Goal: Information Seeking & Learning: Learn about a topic

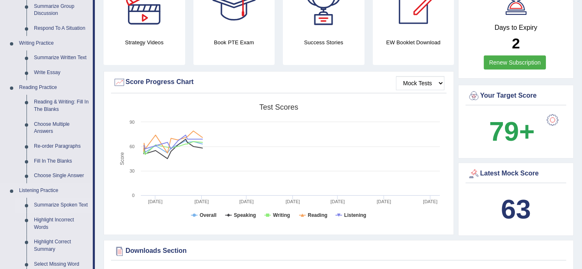
scroll to position [313, 0]
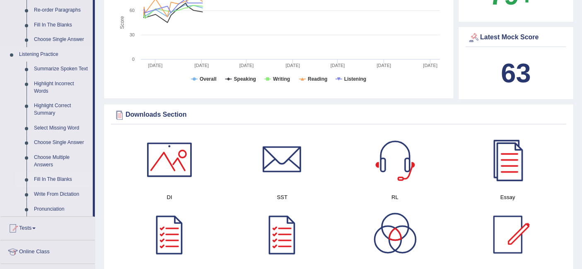
click at [58, 180] on link "Fill In The Blanks" at bounding box center [61, 179] width 62 height 15
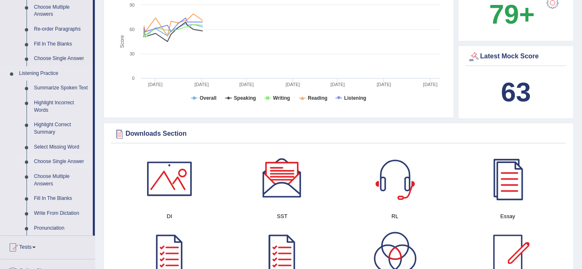
scroll to position [293, 0]
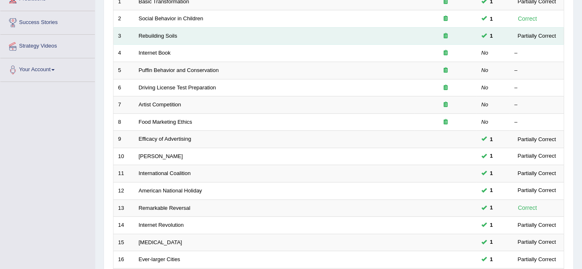
scroll to position [276, 0]
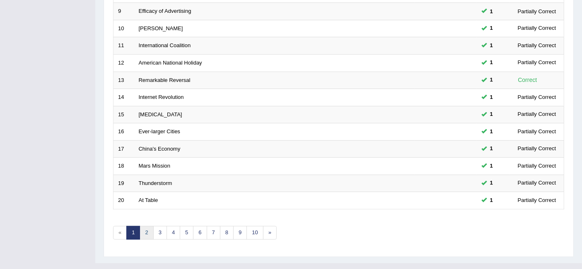
click at [151, 226] on link "2" at bounding box center [146, 233] width 14 height 14
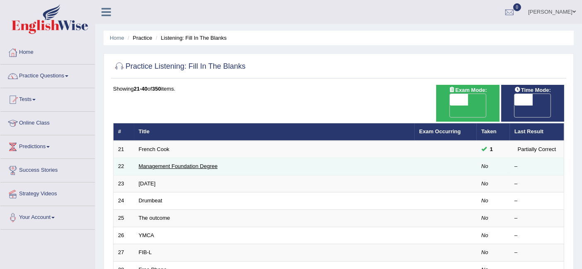
click at [203, 163] on link "Management Foundation Degree" at bounding box center [178, 166] width 79 height 6
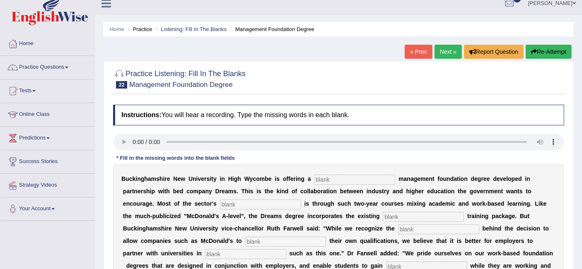
scroll to position [9, 0]
click at [336, 178] on input "text" at bounding box center [354, 179] width 81 height 10
type input "retail"
type input "expansion"
click at [395, 218] on input "text" at bounding box center [422, 216] width 81 height 10
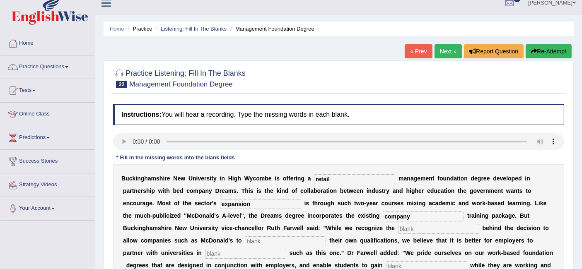
type input "company"
type input "e"
click at [296, 238] on input "text" at bounding box center [285, 241] width 81 height 10
click at [296, 238] on input "awaed" at bounding box center [285, 241] width 81 height 10
type input "award"
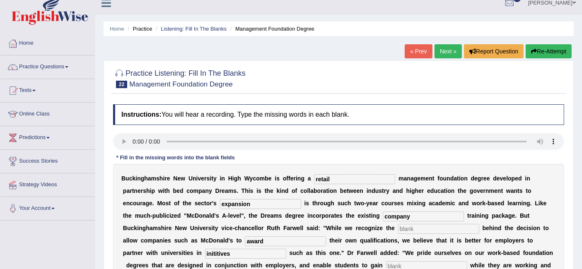
type input "inititives"
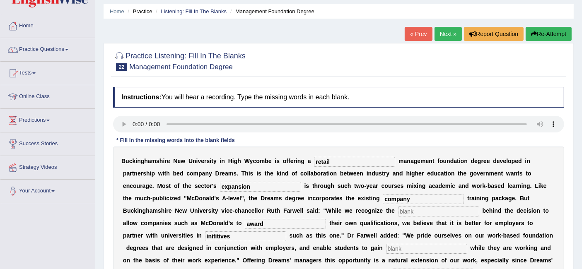
scroll to position [30, 0]
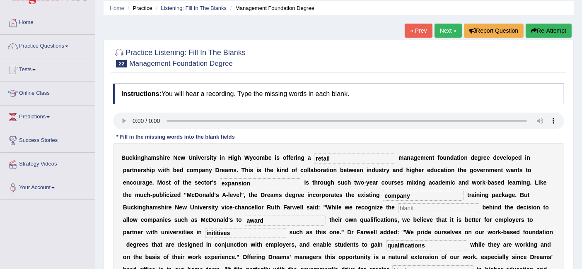
type input "qualifications"
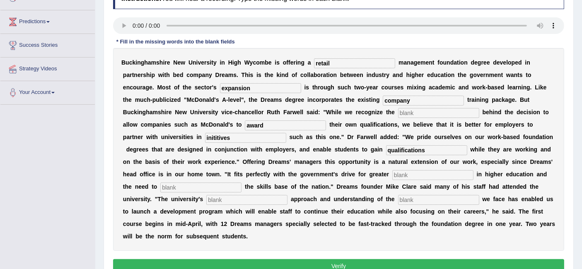
scroll to position [125, 0]
type input "participation"
type input "enhance"
type input "pragmatic"
type input "change"
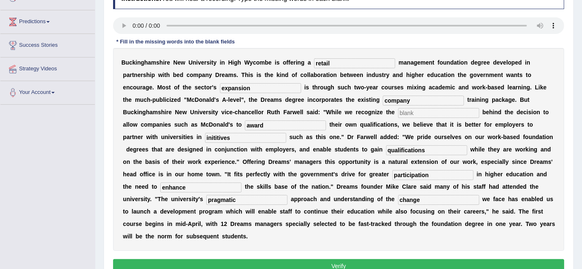
click at [430, 114] on input "text" at bounding box center [438, 113] width 81 height 10
type input ".."
click at [333, 263] on button "Verify" at bounding box center [338, 266] width 451 height 14
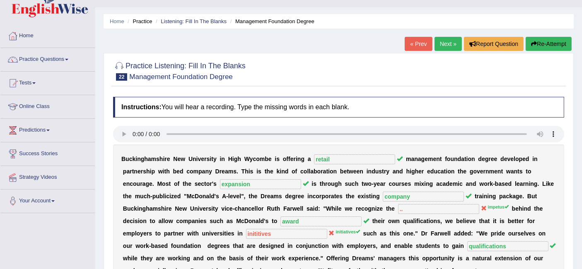
scroll to position [0, 0]
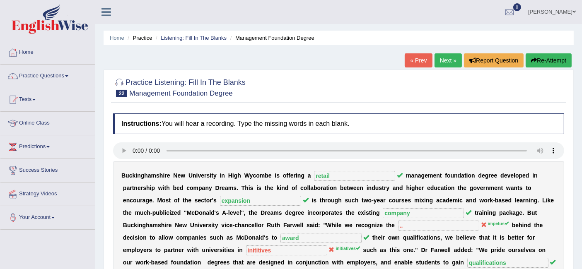
click at [444, 59] on link "Next »" at bounding box center [447, 60] width 27 height 14
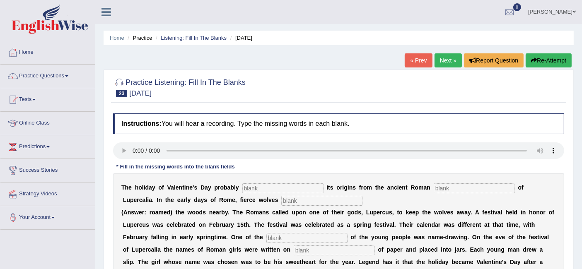
click at [275, 187] on input "text" at bounding box center [282, 188] width 81 height 10
type input "derive"
click at [316, 202] on input "text" at bounding box center [321, 201] width 81 height 10
type input "roamed"
click at [35, 71] on link "Practice Questions" at bounding box center [47, 75] width 94 height 21
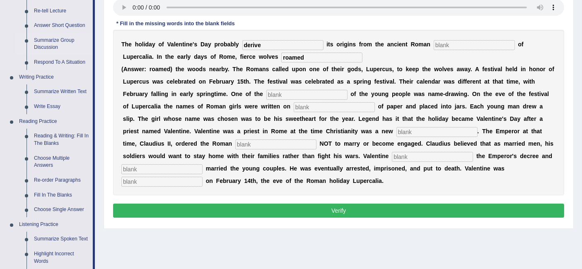
scroll to position [165, 0]
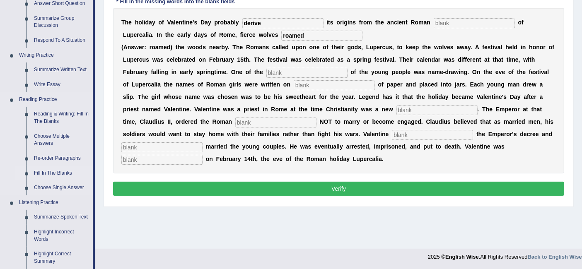
click at [58, 170] on link "Fill In The Blanks" at bounding box center [61, 173] width 62 height 15
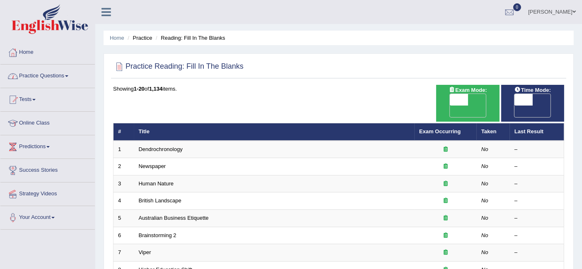
click at [63, 78] on link "Practice Questions" at bounding box center [47, 75] width 94 height 21
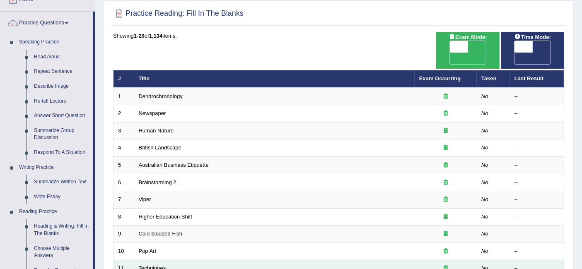
scroll to position [53, 0]
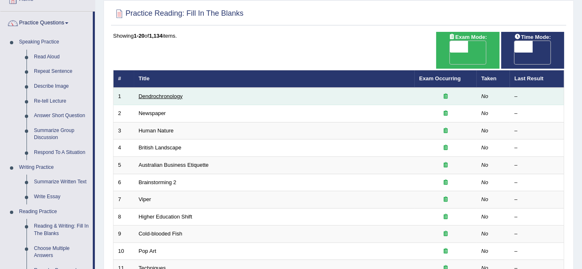
click at [169, 93] on link "Dendrochronology" at bounding box center [161, 96] width 44 height 6
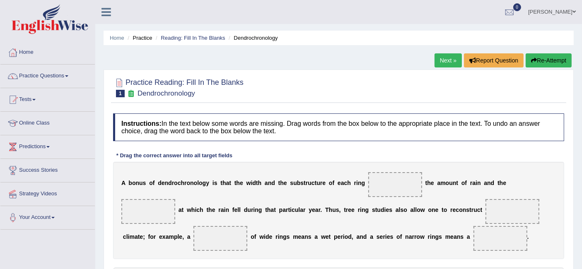
scroll to position [101, 0]
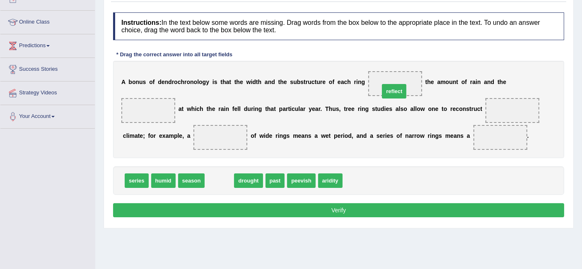
drag, startPoint x: 222, startPoint y: 183, endPoint x: 396, endPoint y: 93, distance: 196.0
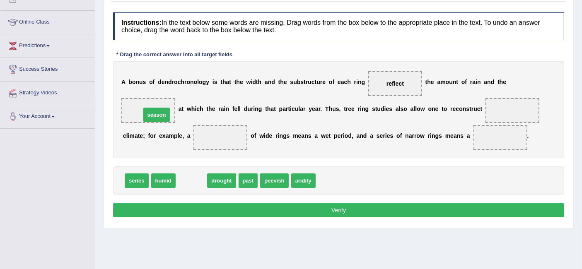
drag, startPoint x: 184, startPoint y: 180, endPoint x: 149, endPoint y: 114, distance: 75.0
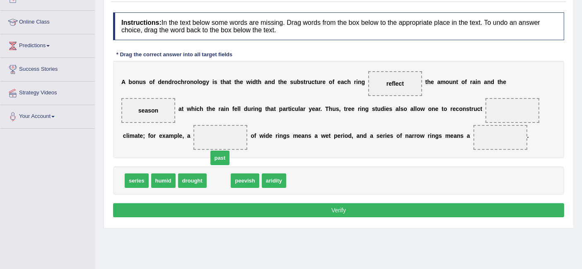
drag, startPoint x: 219, startPoint y: 178, endPoint x: 216, endPoint y: 156, distance: 21.7
click at [216, 156] on span "past" at bounding box center [219, 158] width 19 height 14
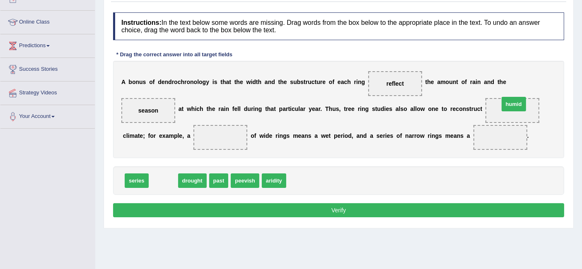
drag, startPoint x: 163, startPoint y: 179, endPoint x: 507, endPoint y: 106, distance: 350.8
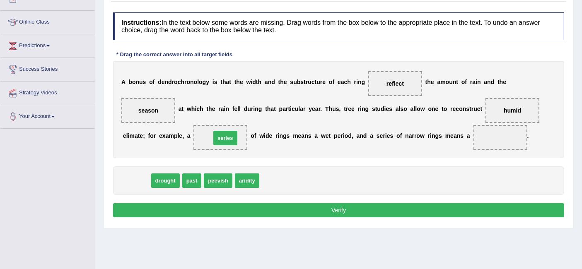
drag, startPoint x: 135, startPoint y: 177, endPoint x: 223, endPoint y: 134, distance: 98.5
click at [244, 203] on button "Verify" at bounding box center [338, 210] width 451 height 14
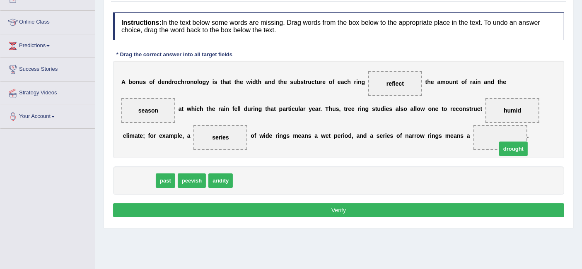
drag, startPoint x: 145, startPoint y: 178, endPoint x: 514, endPoint y: 132, distance: 372.1
click at [296, 209] on button "Verify" at bounding box center [338, 210] width 451 height 14
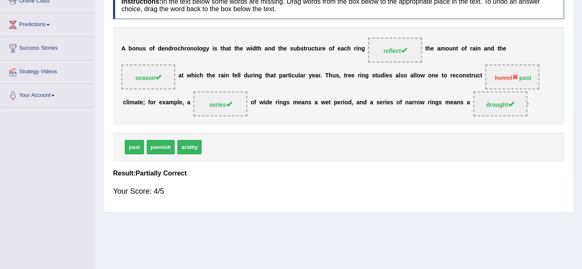
scroll to position [0, 0]
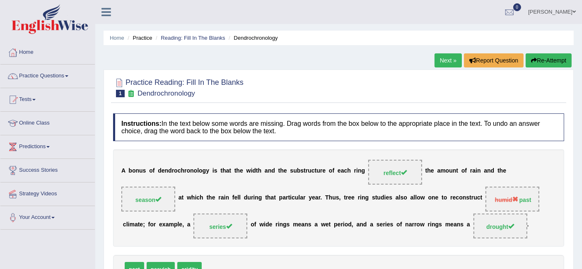
click at [445, 58] on link "Next »" at bounding box center [447, 60] width 27 height 14
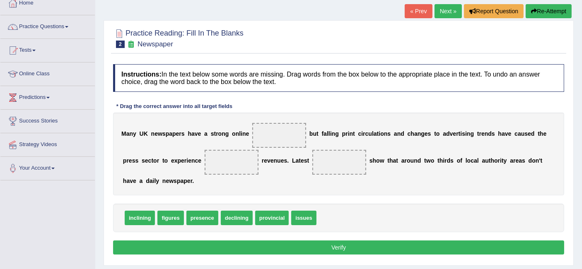
scroll to position [50, 0]
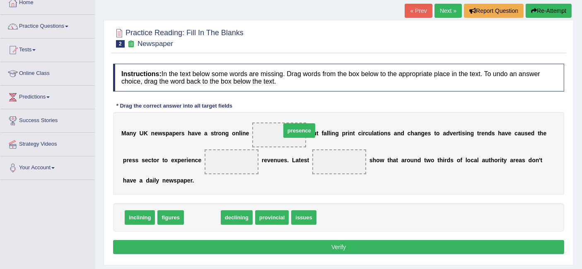
drag, startPoint x: 201, startPoint y: 214, endPoint x: 293, endPoint y: 132, distance: 123.2
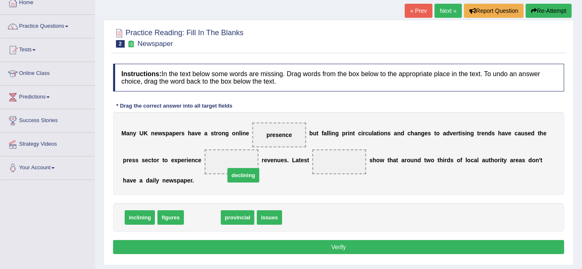
drag, startPoint x: 199, startPoint y: 214, endPoint x: 244, endPoint y: 167, distance: 65.0
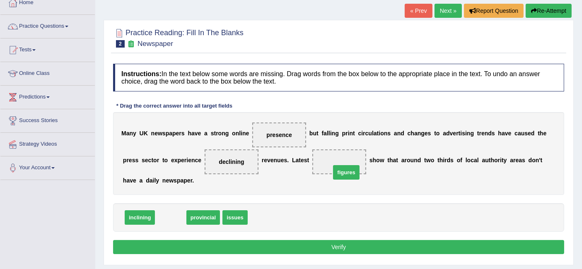
drag, startPoint x: 166, startPoint y: 214, endPoint x: 350, endPoint y: 165, distance: 189.8
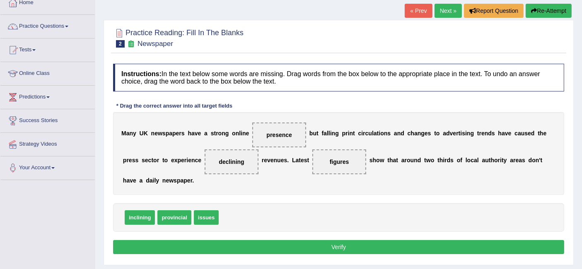
click at [287, 248] on button "Verify" at bounding box center [338, 247] width 451 height 14
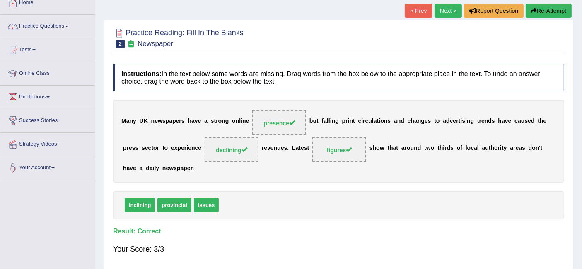
scroll to position [0, 0]
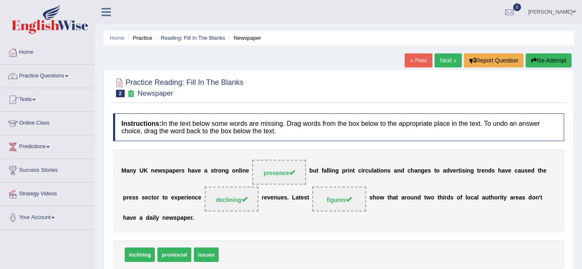
click at [449, 58] on link "Next »" at bounding box center [447, 60] width 27 height 14
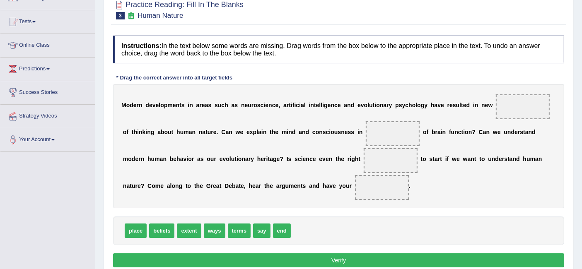
scroll to position [73, 0]
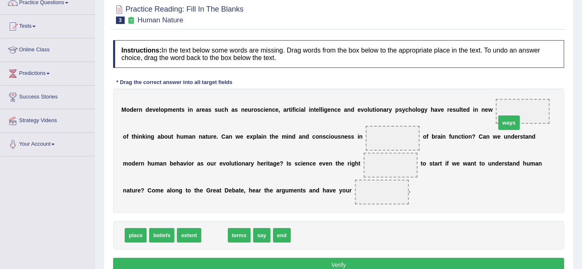
drag, startPoint x: 218, startPoint y: 231, endPoint x: 518, endPoint y: 112, distance: 322.5
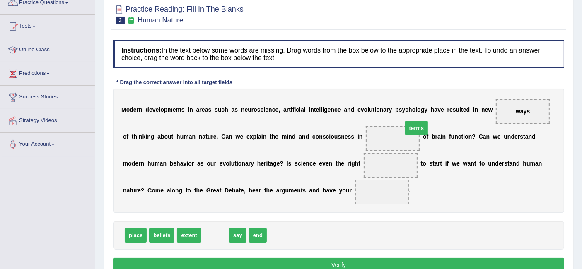
drag, startPoint x: 209, startPoint y: 228, endPoint x: 394, endPoint y: 126, distance: 211.2
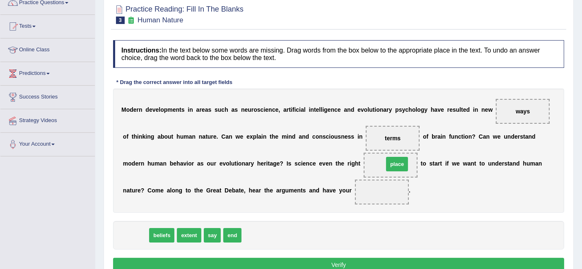
drag, startPoint x: 137, startPoint y: 231, endPoint x: 396, endPoint y: 163, distance: 267.9
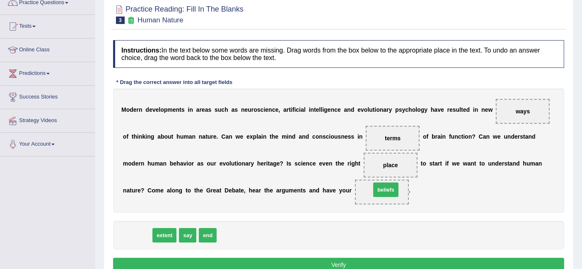
drag, startPoint x: 141, startPoint y: 231, endPoint x: 389, endPoint y: 185, distance: 252.5
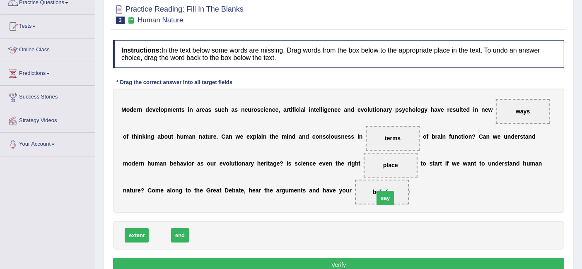
drag, startPoint x: 159, startPoint y: 231, endPoint x: 384, endPoint y: 192, distance: 228.4
click at [280, 258] on button "Verify" at bounding box center [338, 265] width 451 height 14
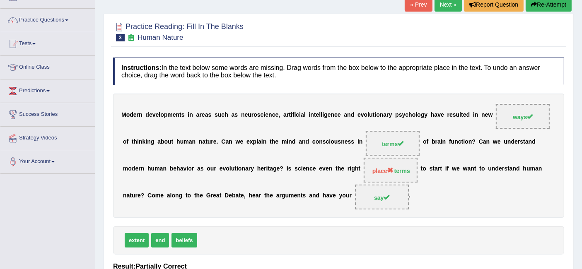
scroll to position [52, 0]
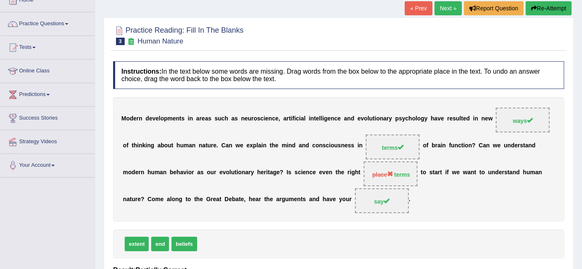
click at [439, 5] on link "Next »" at bounding box center [447, 8] width 27 height 14
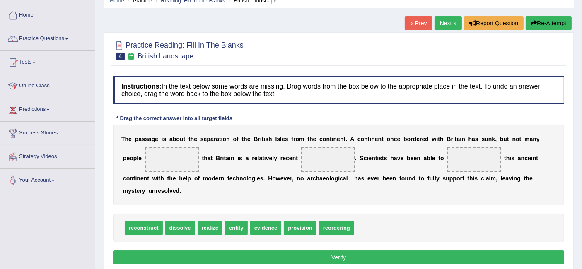
scroll to position [53, 0]
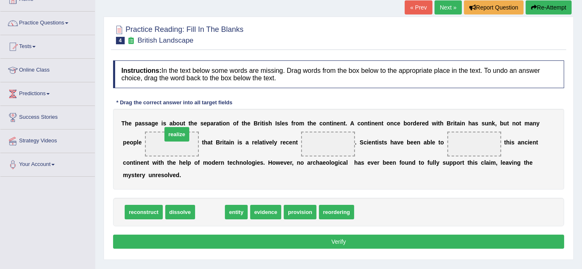
drag, startPoint x: 212, startPoint y: 211, endPoint x: 178, endPoint y: 135, distance: 82.4
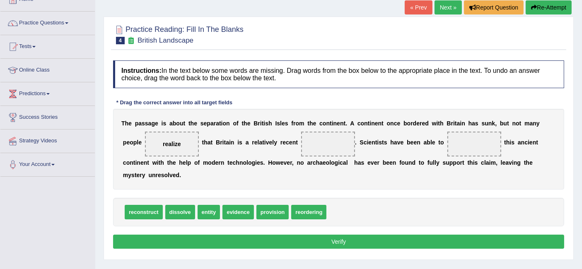
click at [208, 209] on span "entity" at bounding box center [208, 212] width 23 height 14
drag, startPoint x: 270, startPoint y: 204, endPoint x: 315, endPoint y: 135, distance: 83.2
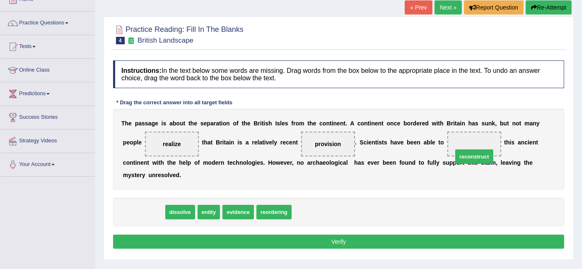
drag, startPoint x: 139, startPoint y: 211, endPoint x: 468, endPoint y: 149, distance: 334.4
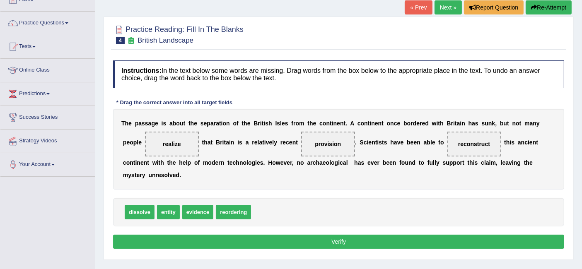
click at [267, 243] on button "Verify" at bounding box center [338, 242] width 451 height 14
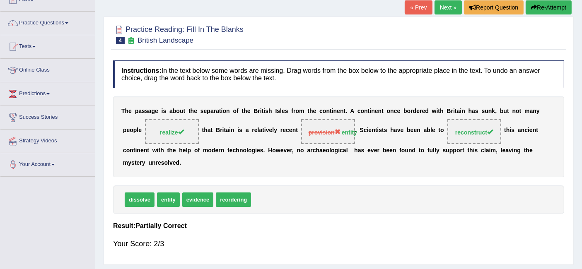
drag, startPoint x: 180, startPoint y: 202, endPoint x: 223, endPoint y: 190, distance: 44.8
click at [223, 190] on div "dissolve entity evidence reordering" at bounding box center [338, 199] width 451 height 29
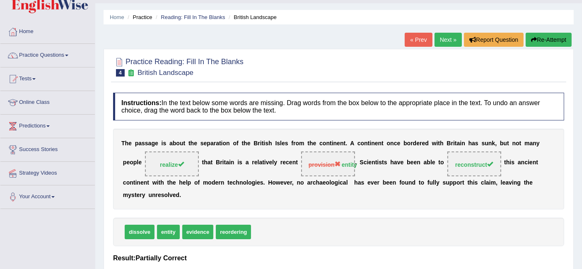
scroll to position [14, 0]
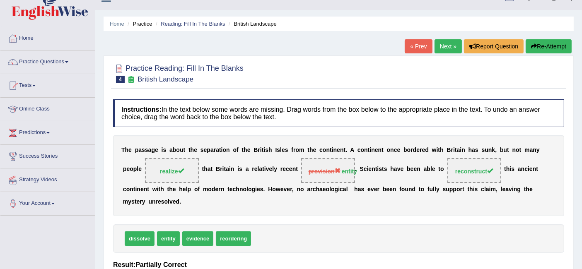
click at [444, 49] on link "Next »" at bounding box center [447, 46] width 27 height 14
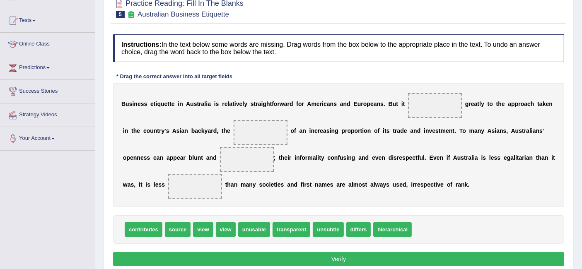
scroll to position [89, 0]
